Goal: Information Seeking & Learning: Learn about a topic

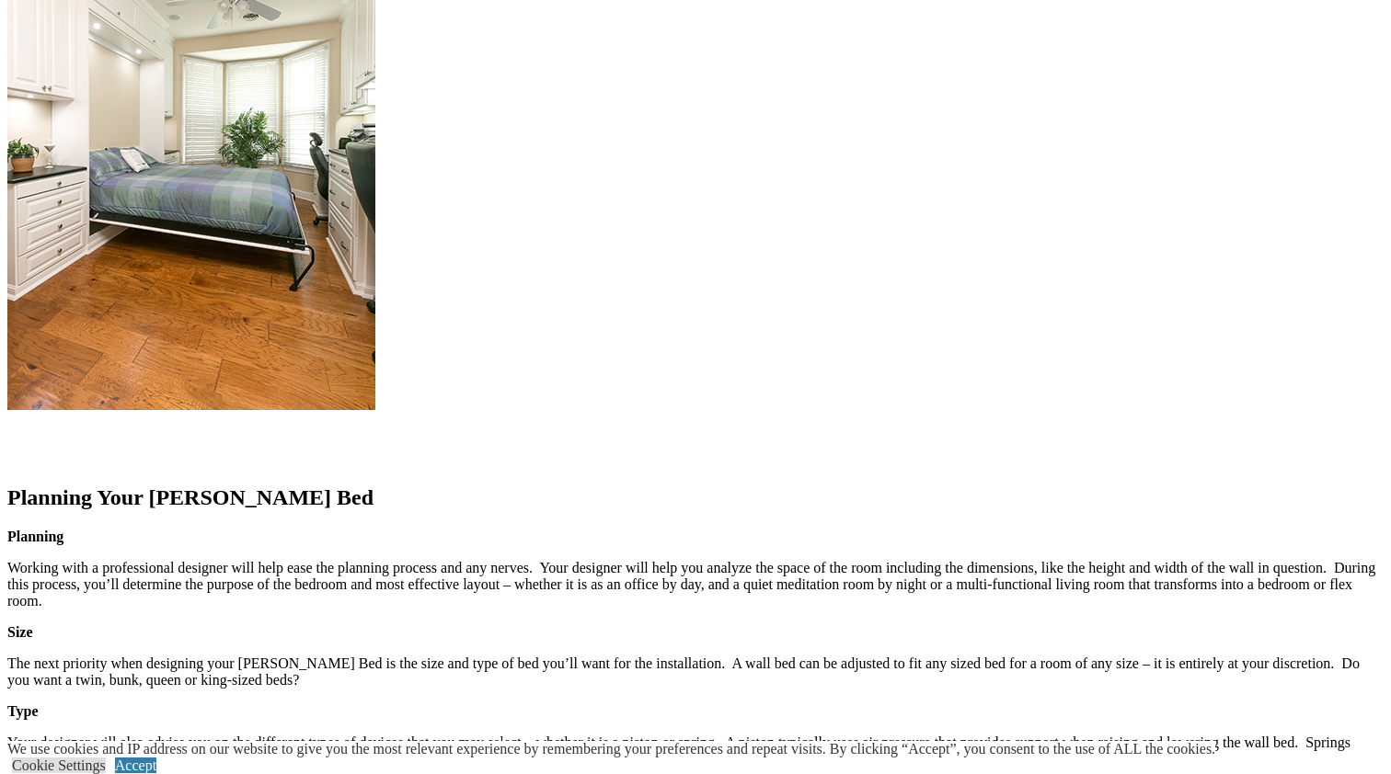
scroll to position [2459, 0]
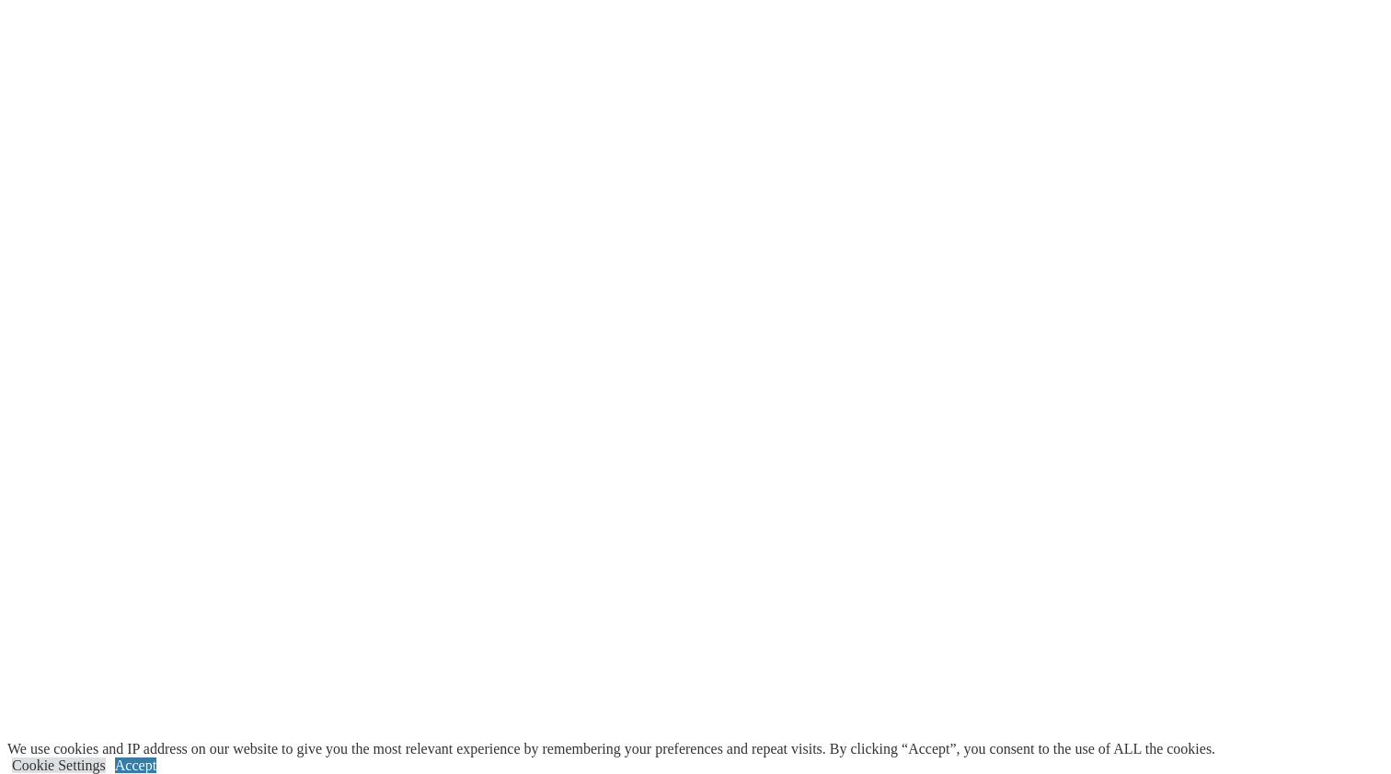
scroll to position [3763, 0]
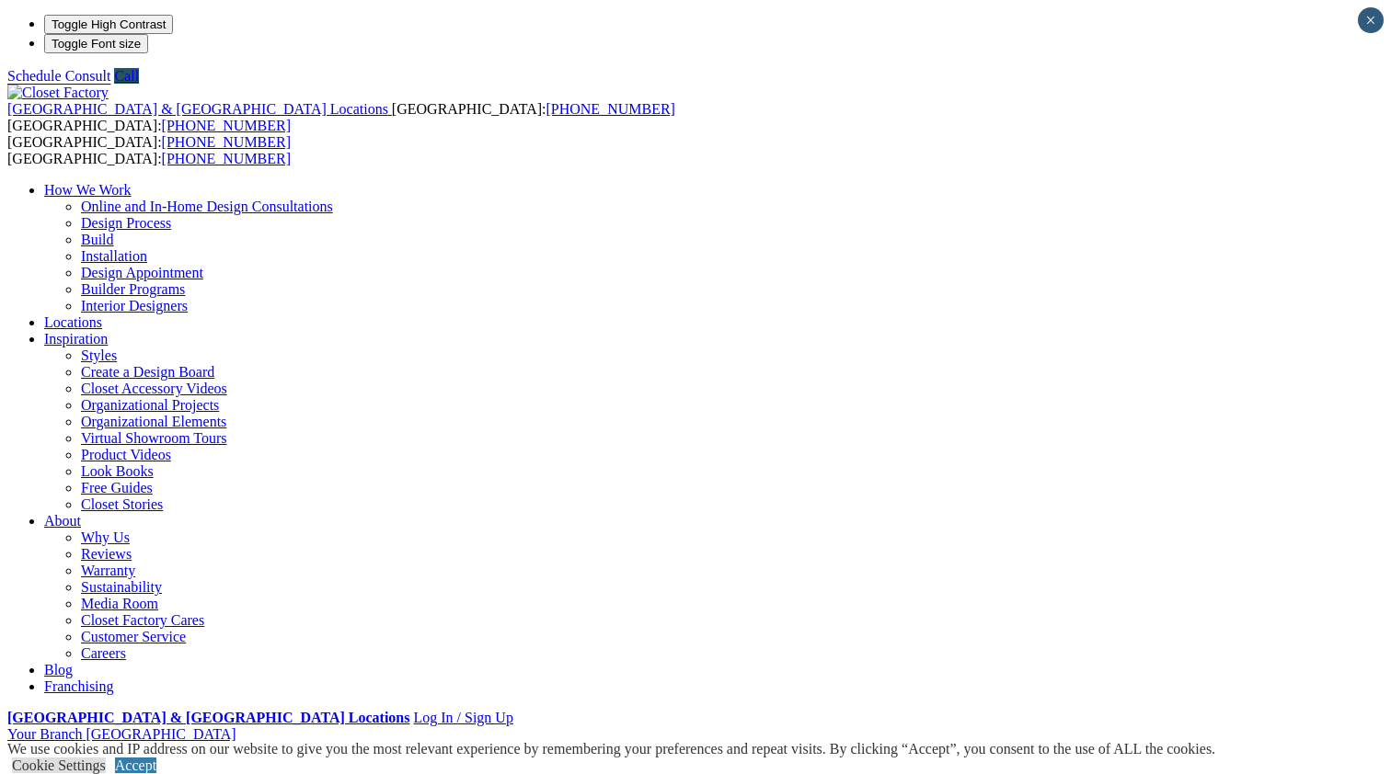
click at [94, 774] on link "Closet Organizers" at bounding box center [134, 782] width 106 height 16
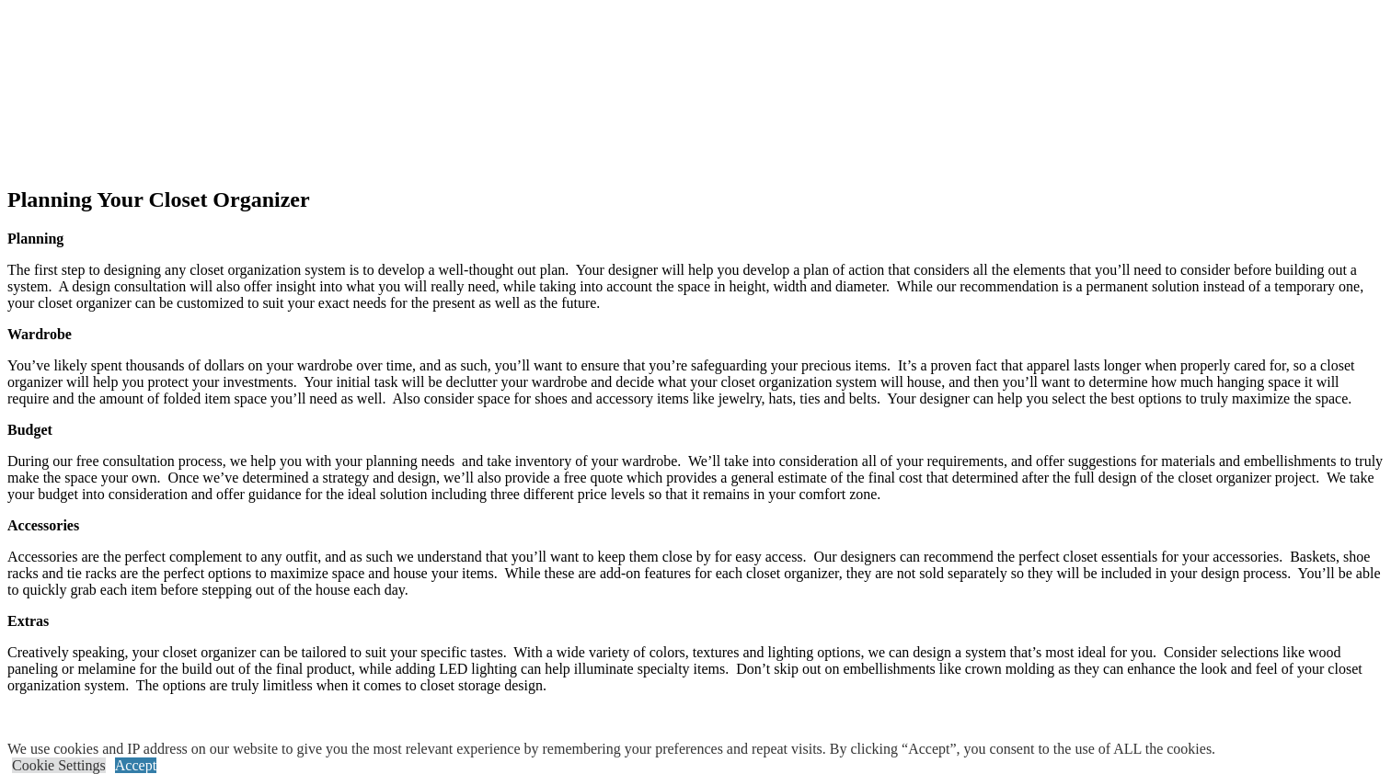
scroll to position [2456, 0]
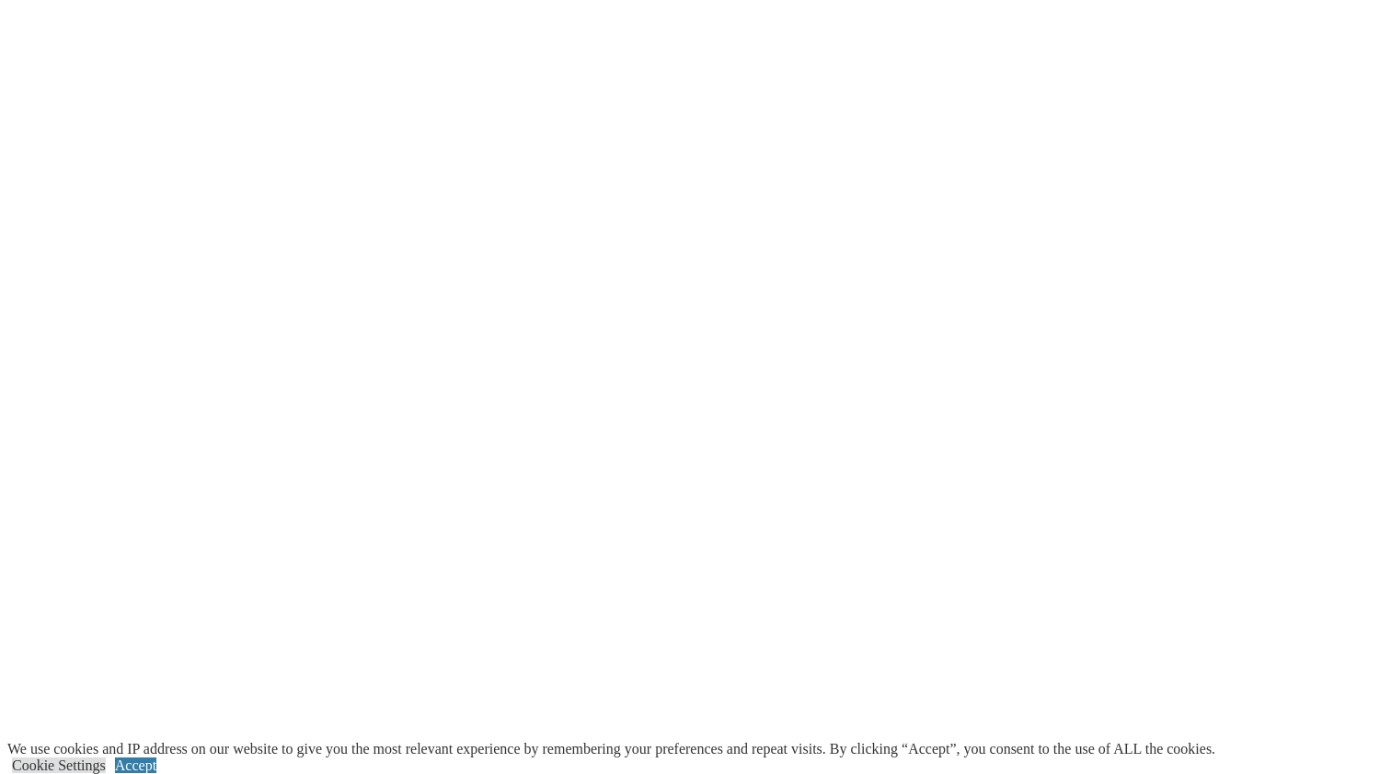
scroll to position [3759, 0]
